Goal: Transaction & Acquisition: Subscribe to service/newsletter

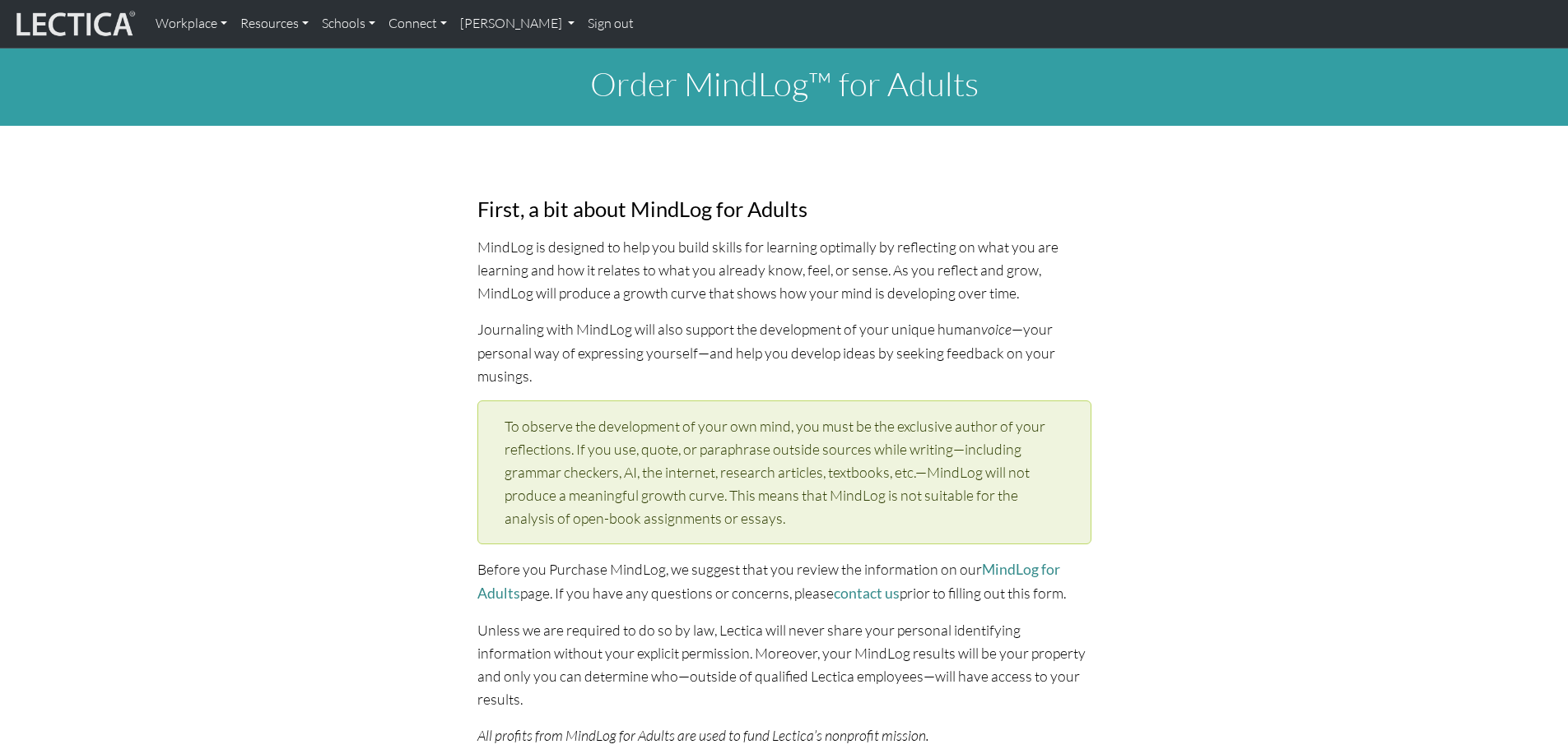
select select "1996"
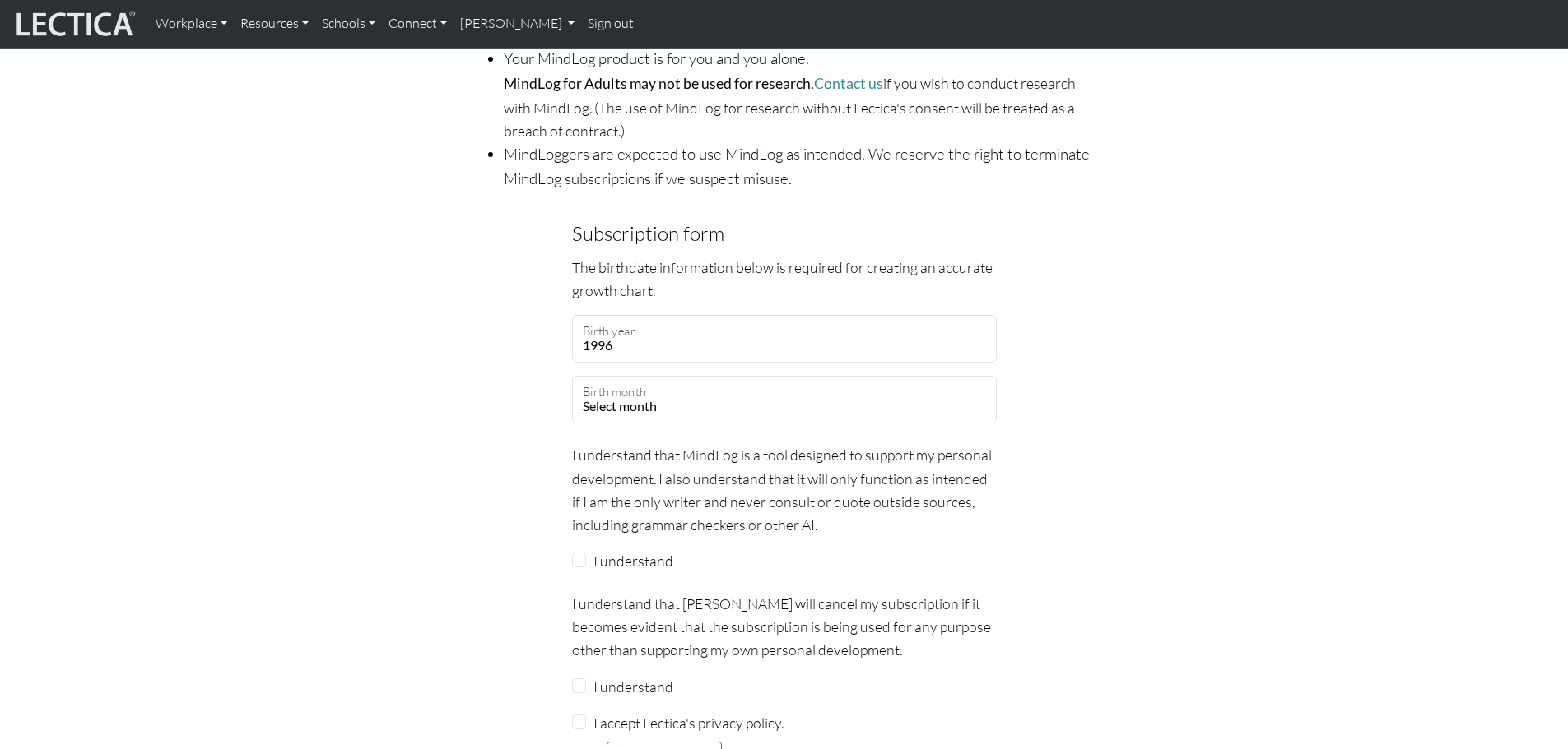
scroll to position [1234, 0]
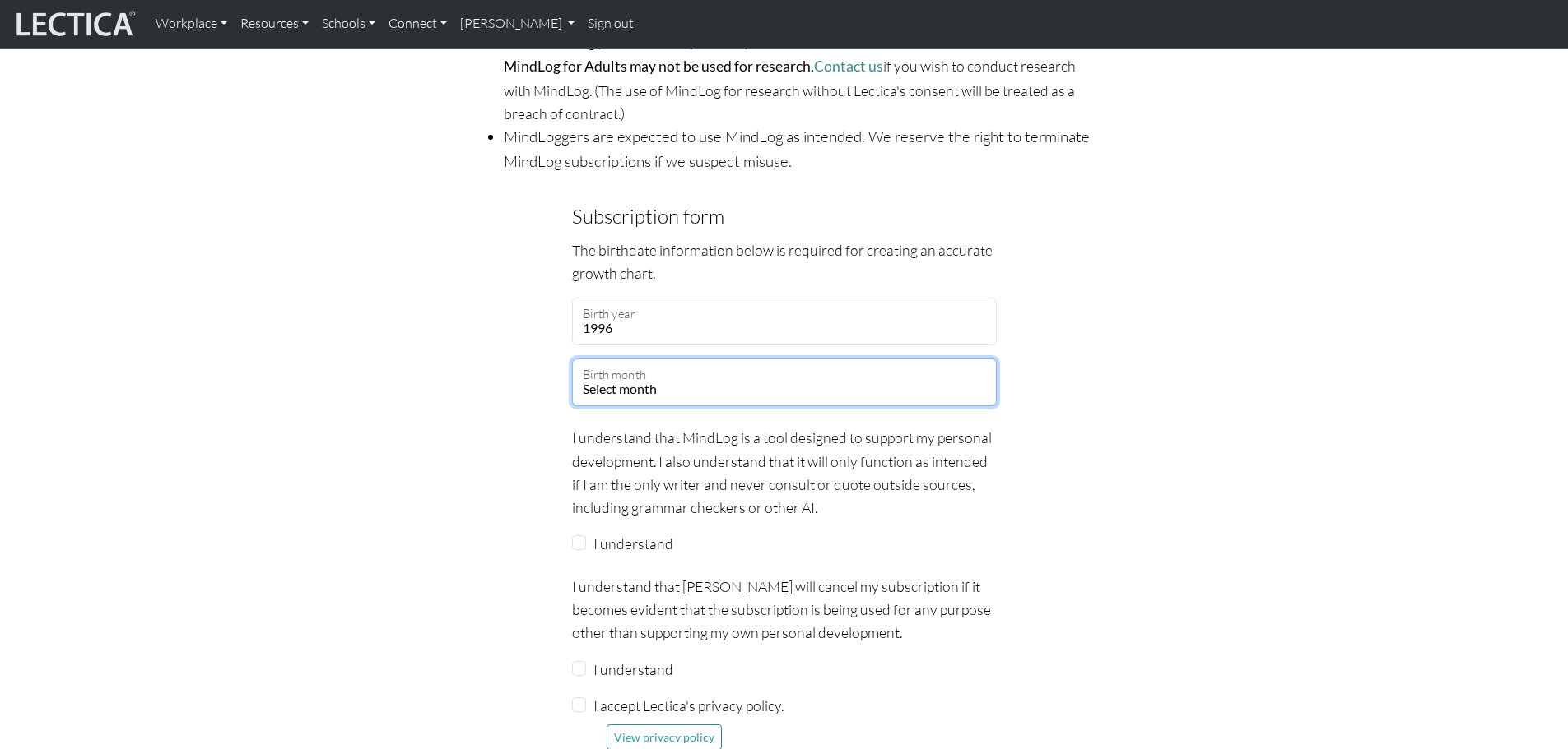
click at [733, 358] on select "Select month January February March April May June July August September Octobe…" at bounding box center [784, 382] width 425 height 47
select select "07"
click at [572, 358] on select "Select month January February March April May June July August September Octobe…" at bounding box center [784, 382] width 425 height 47
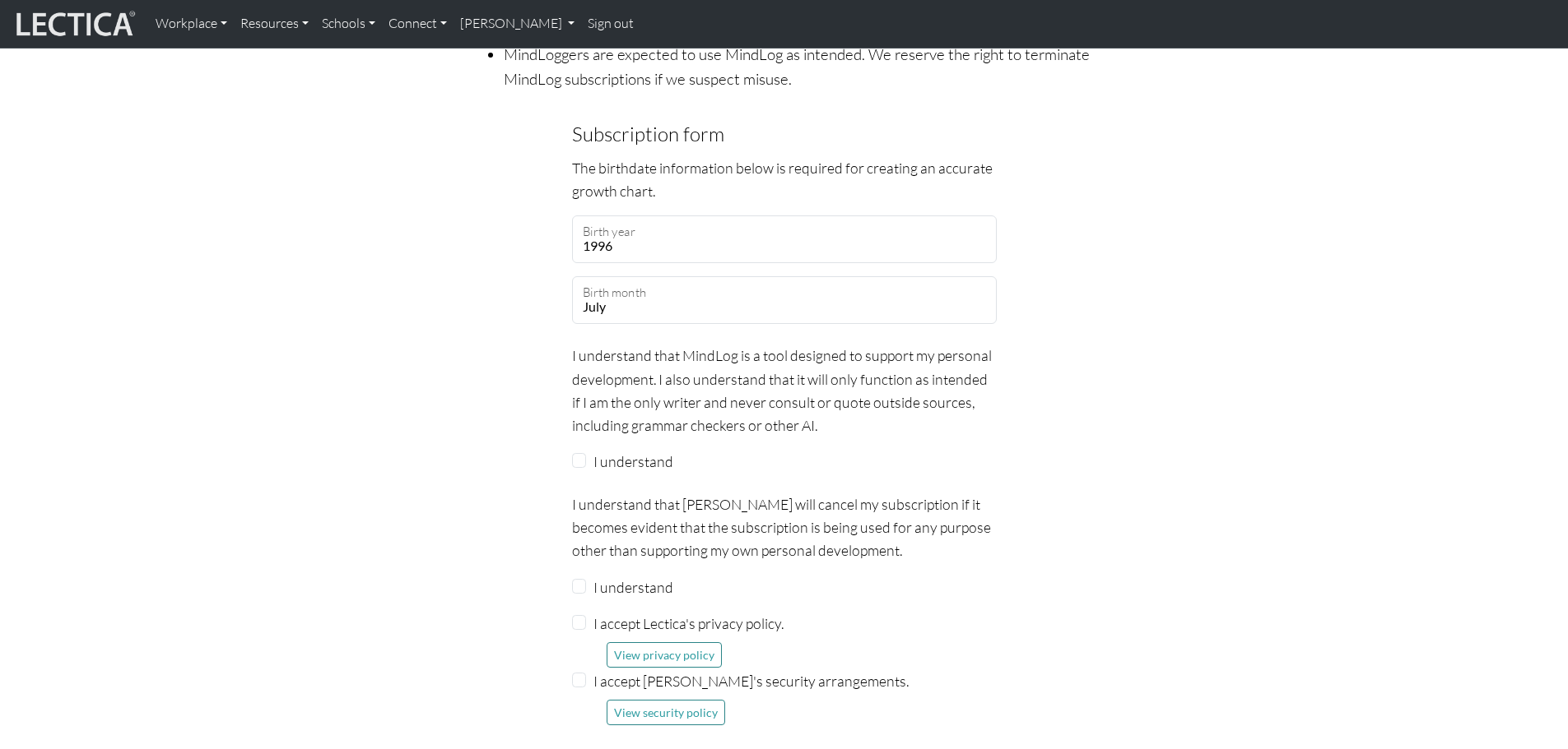
click at [619, 450] on label "I understand" at bounding box center [633, 461] width 80 height 23
click at [587, 453] on input "I understand" at bounding box center [579, 460] width 15 height 15
checkbox input "true"
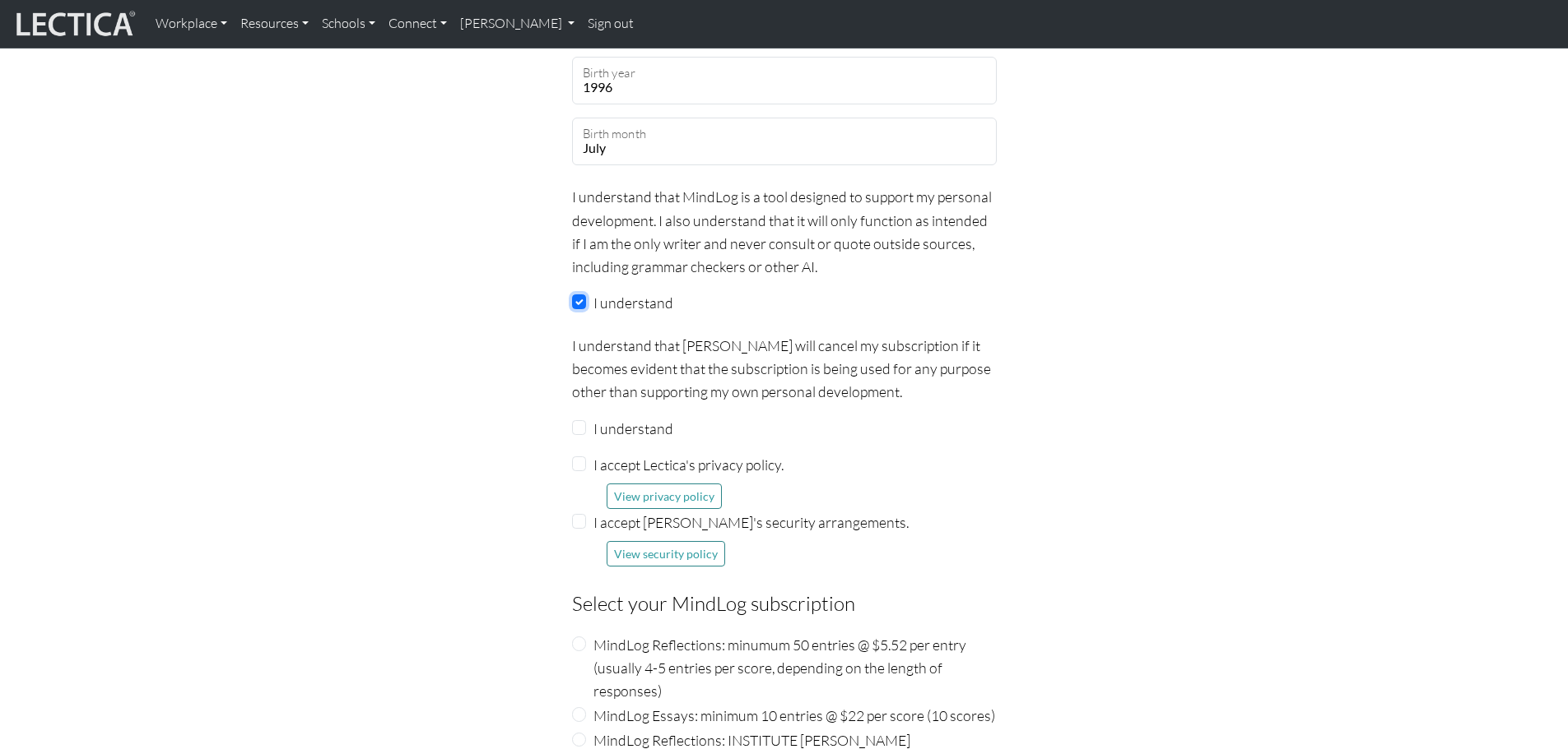
scroll to position [1481, 0]
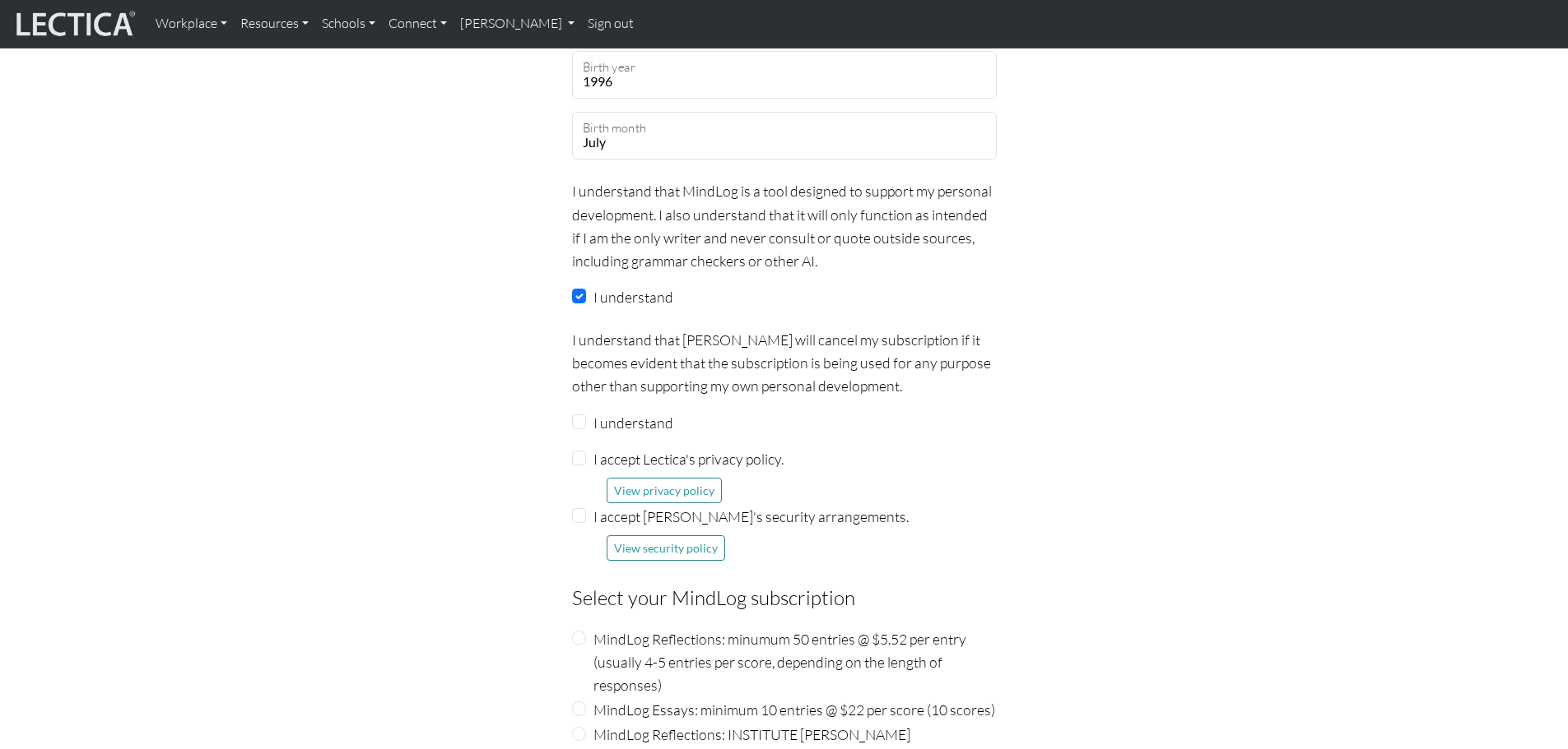
click at [632, 412] on label "I understand" at bounding box center [633, 422] width 80 height 23
click at [587, 414] on input "I understand" at bounding box center [579, 421] width 15 height 15
checkbox input "true"
click at [606, 447] on label "I accept Lectica's privacy policy." at bounding box center [688, 458] width 191 height 23
click at [587, 451] on input "I accept Lectica's privacy policy." at bounding box center [579, 458] width 15 height 15
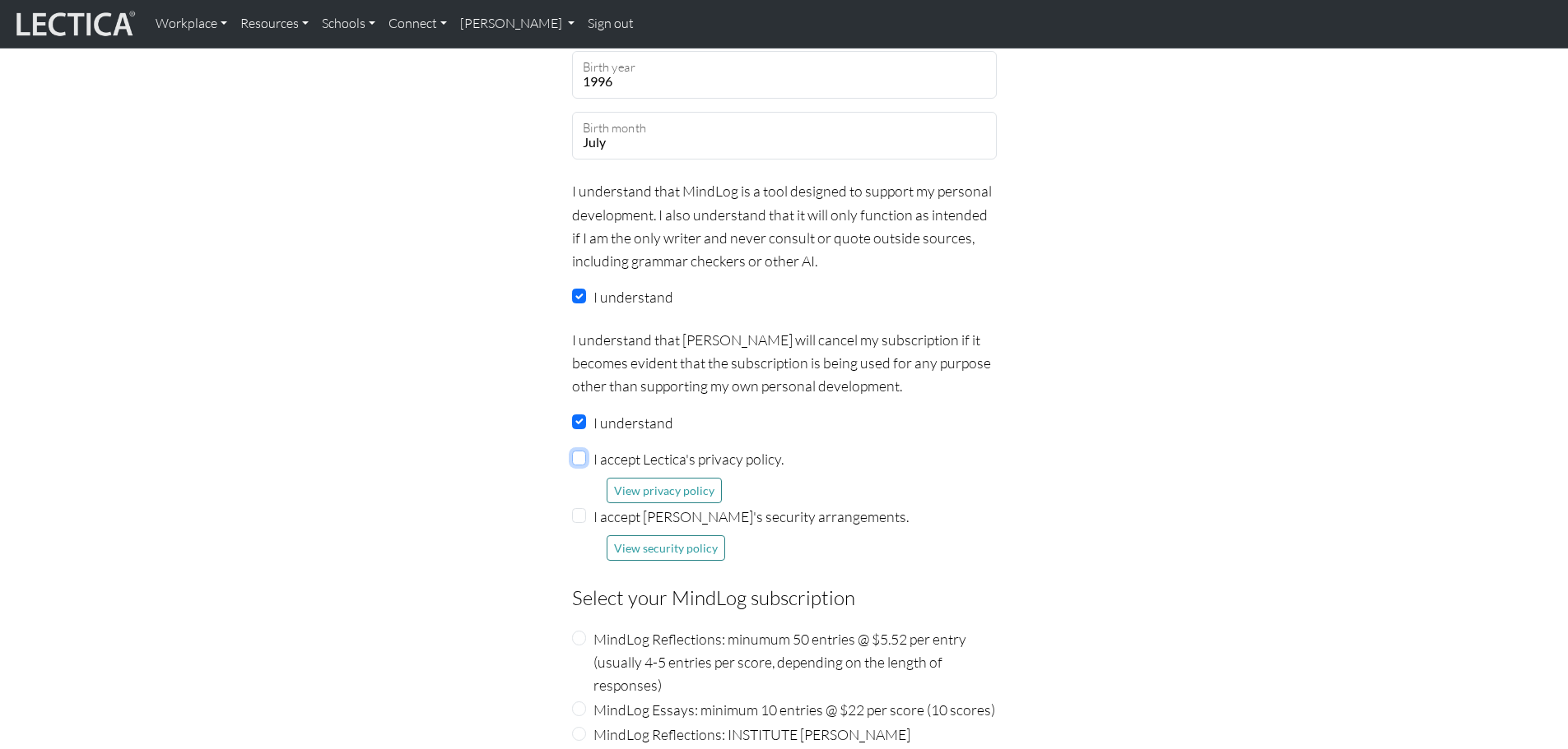
checkbox input "true"
click at [600, 505] on label "I accept [PERSON_NAME]'s security arrangements." at bounding box center [750, 516] width 315 height 23
click at [587, 508] on input "I accept [PERSON_NAME]'s security arrangements." at bounding box center [579, 515] width 15 height 15
checkbox input "true"
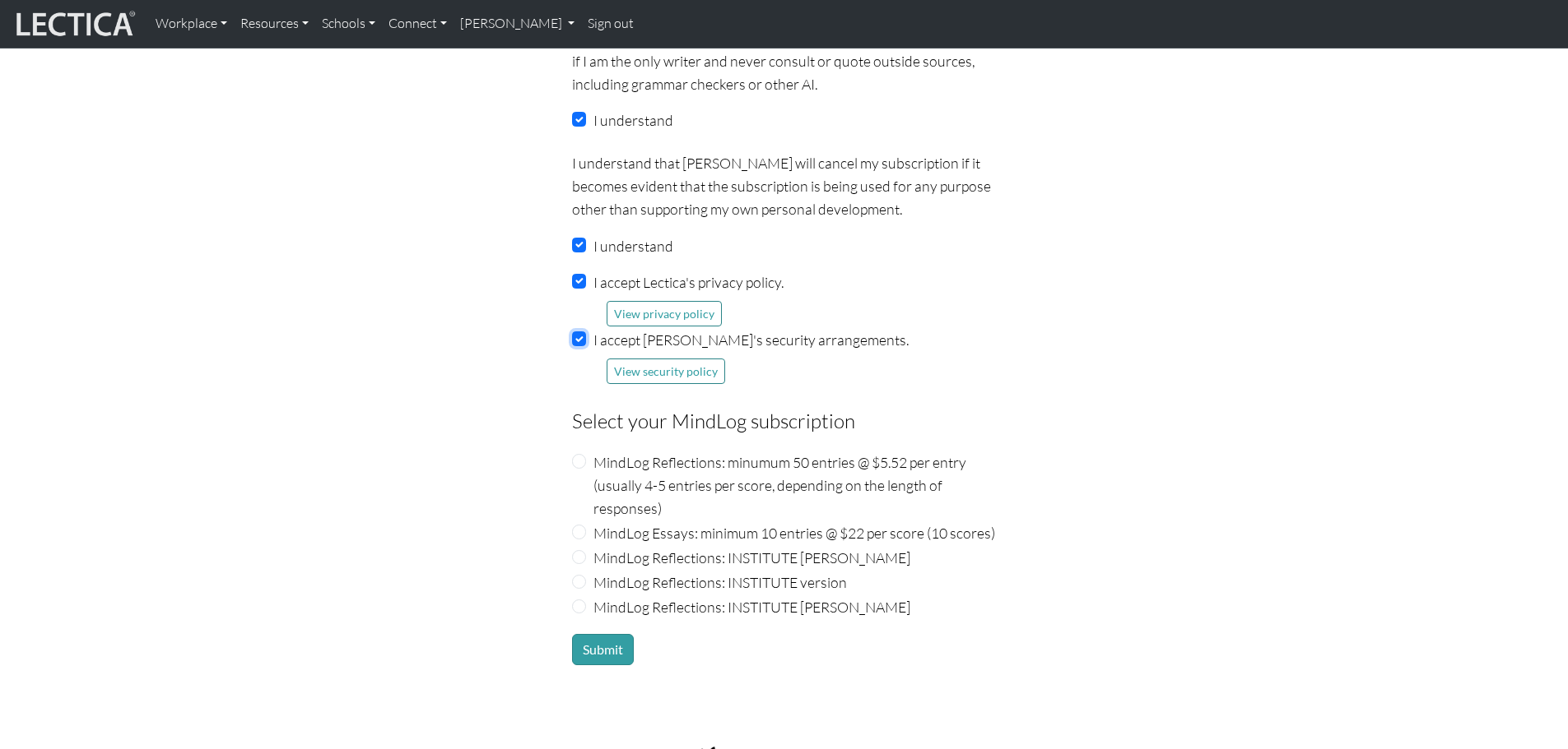
scroll to position [1810, 0]
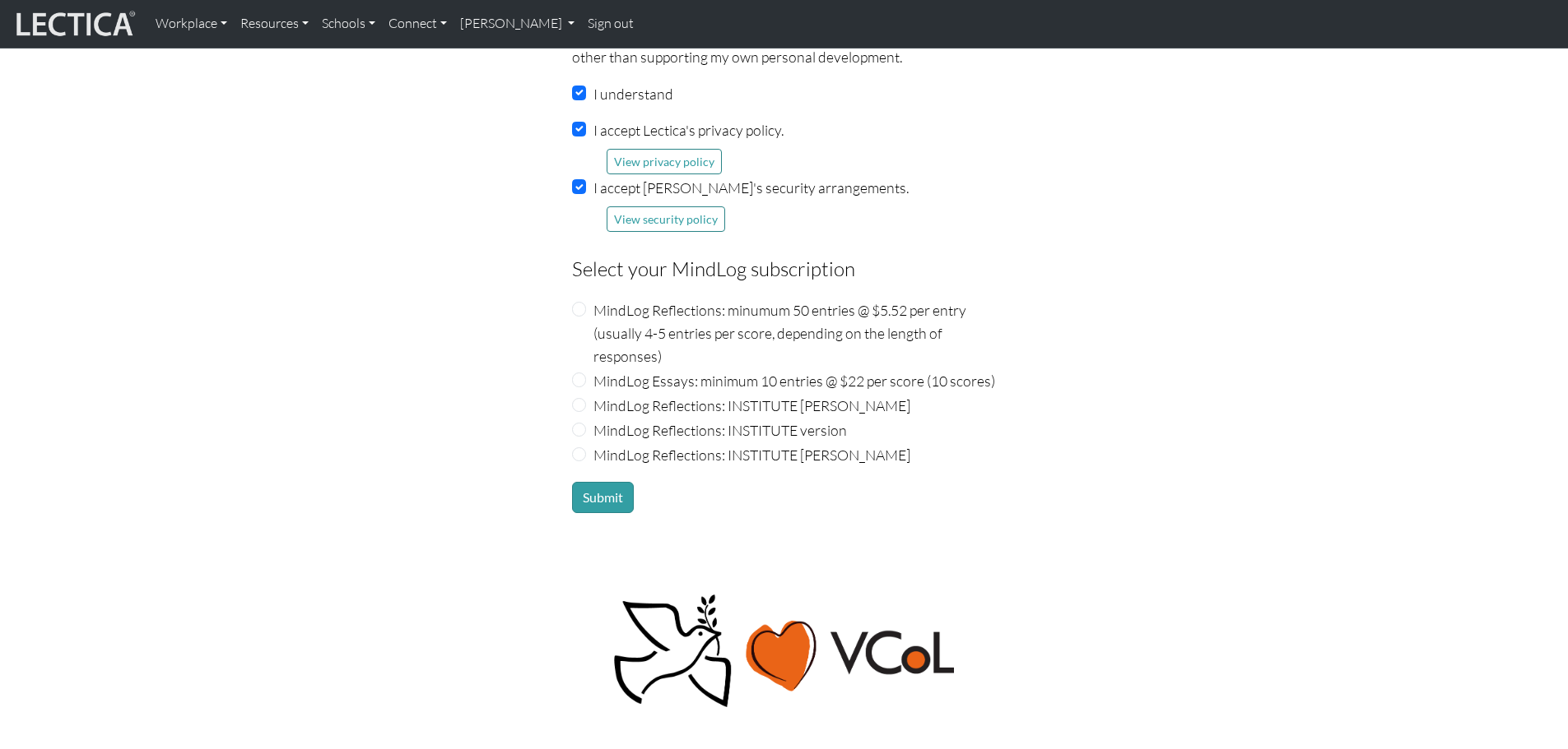
click at [636, 418] on label "MindLog Reflections: INSTITUTE version" at bounding box center [720, 429] width 254 height 23
click at [587, 422] on input "MindLog Reflections: INSTITUTE version" at bounding box center [579, 429] width 15 height 15
radio input "true"
click at [616, 483] on button "Submit" at bounding box center [602, 498] width 62 height 32
